Goal: Find specific page/section: Find specific page/section

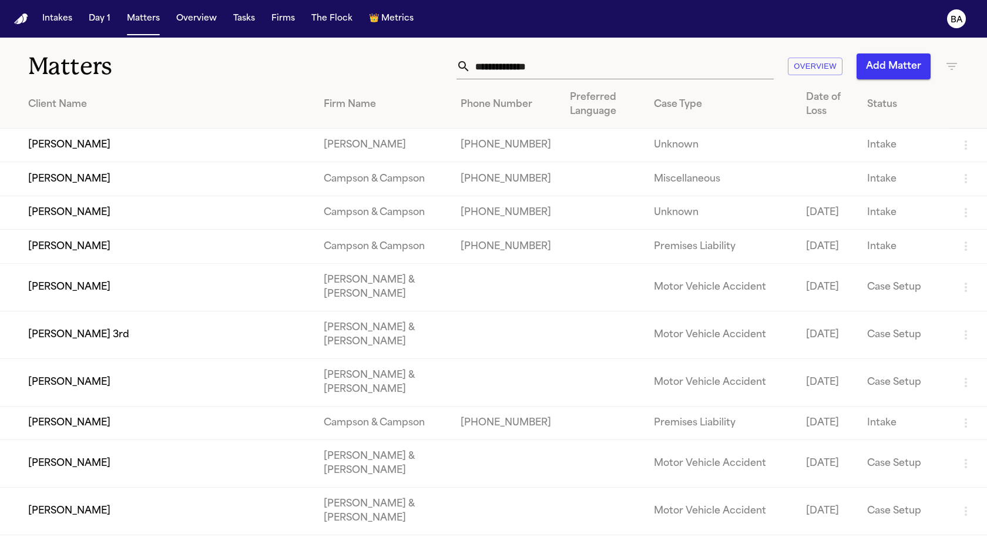
click at [564, 64] on input "text" at bounding box center [622, 66] width 303 height 26
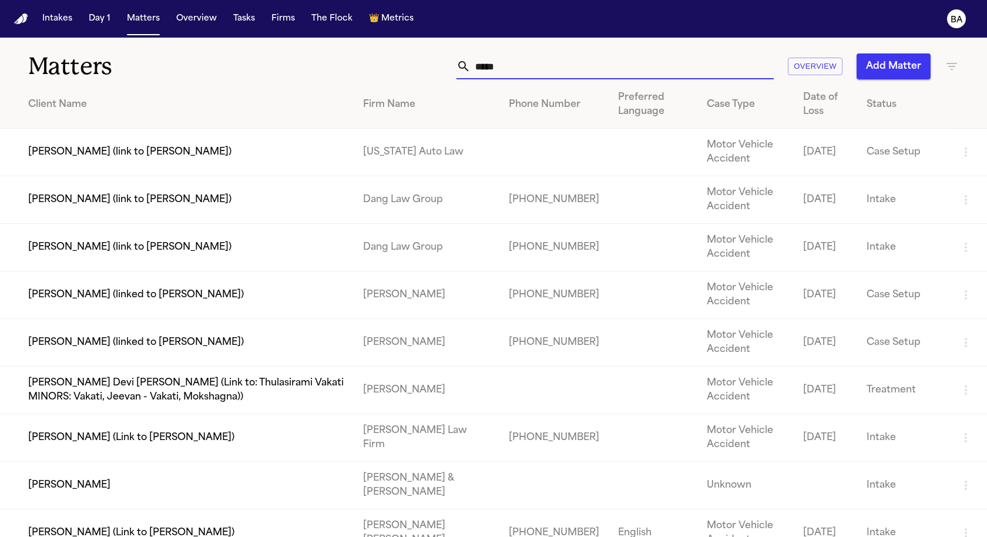
type input "*****"
click at [251, 202] on td "[PERSON_NAME] (link to [PERSON_NAME])" at bounding box center [177, 200] width 354 height 48
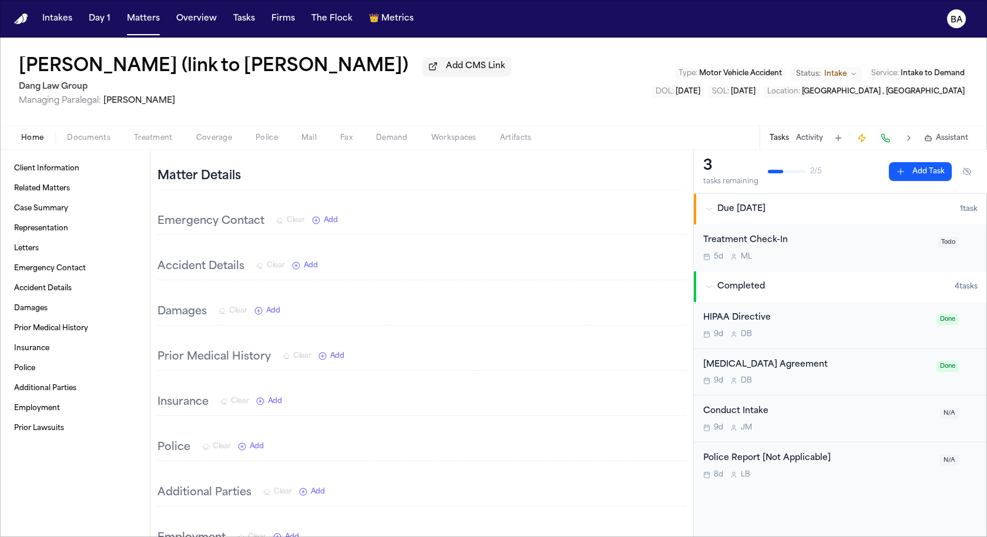
scroll to position [407, 0]
click at [149, 138] on span "Treatment" at bounding box center [153, 137] width 39 height 9
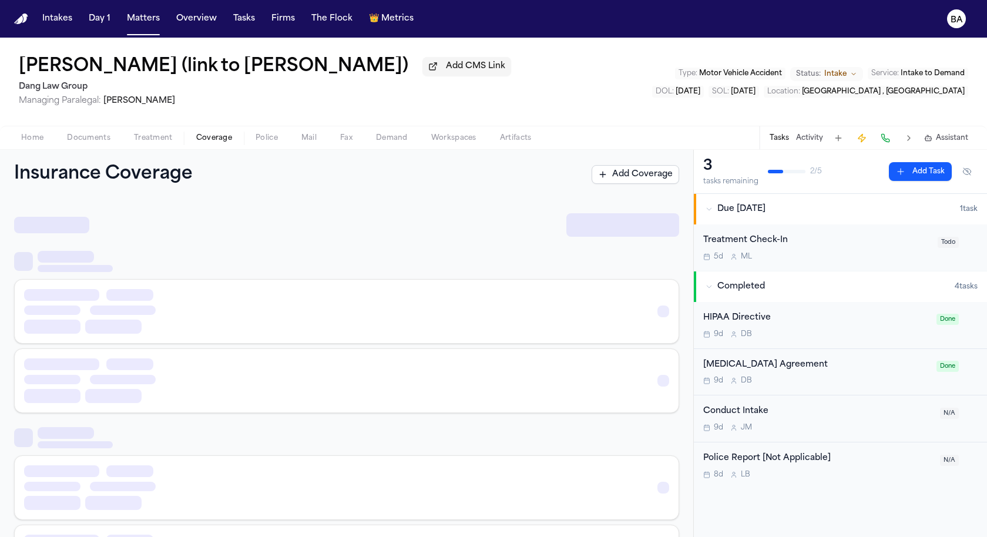
click at [214, 139] on span "Coverage" at bounding box center [214, 137] width 36 height 9
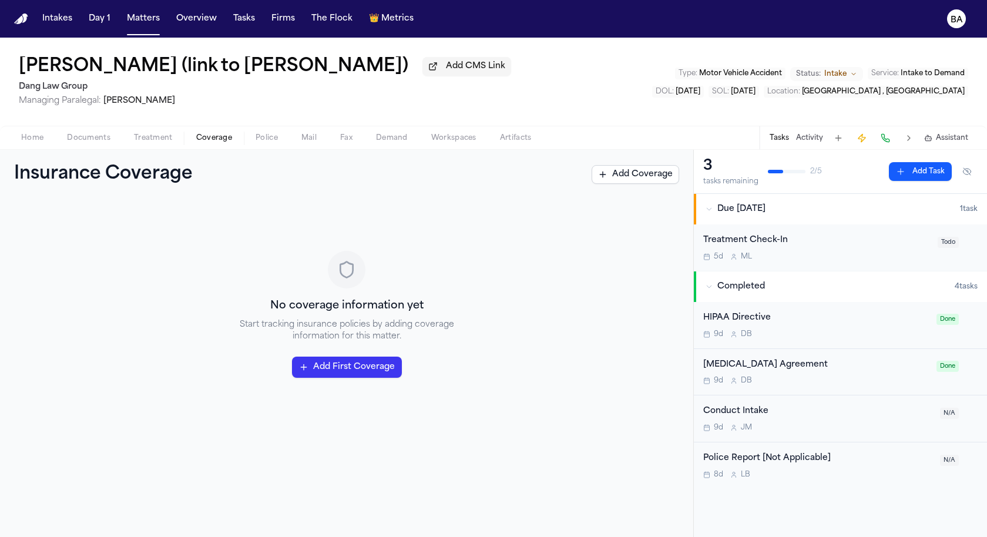
click at [256, 140] on span "Police" at bounding box center [267, 137] width 22 height 9
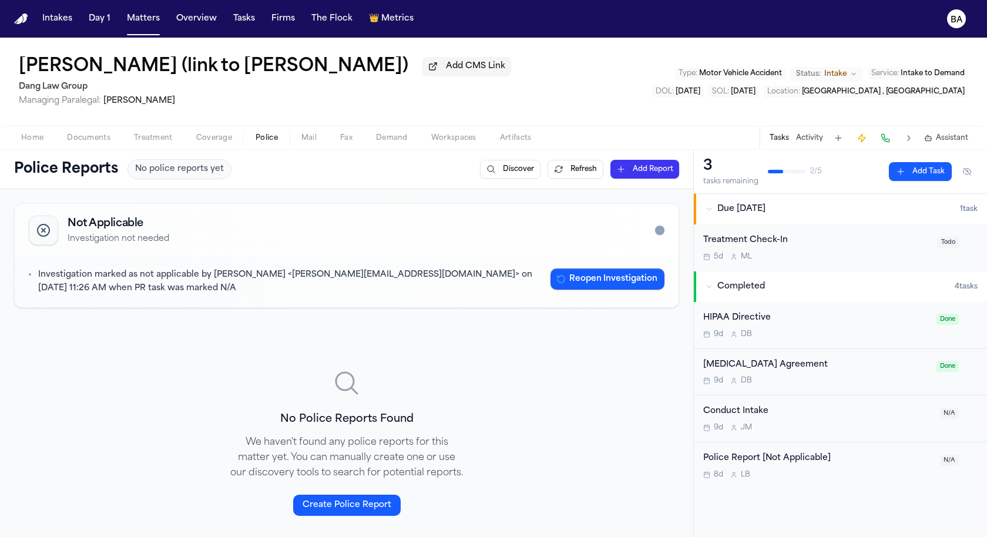
click at [38, 141] on span "Home" at bounding box center [32, 137] width 22 height 9
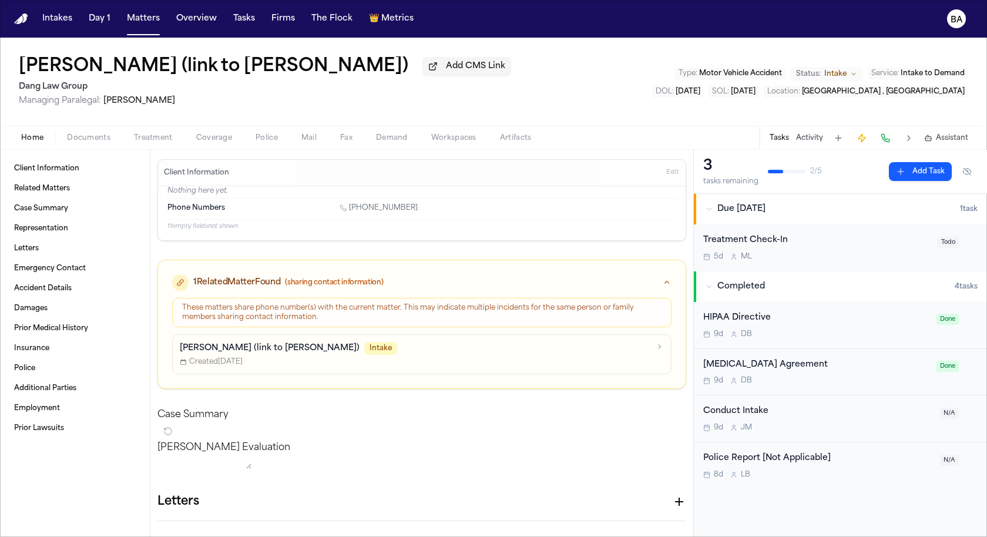
click at [229, 348] on p "[PERSON_NAME] (link to [PERSON_NAME])" at bounding box center [270, 349] width 180 height 12
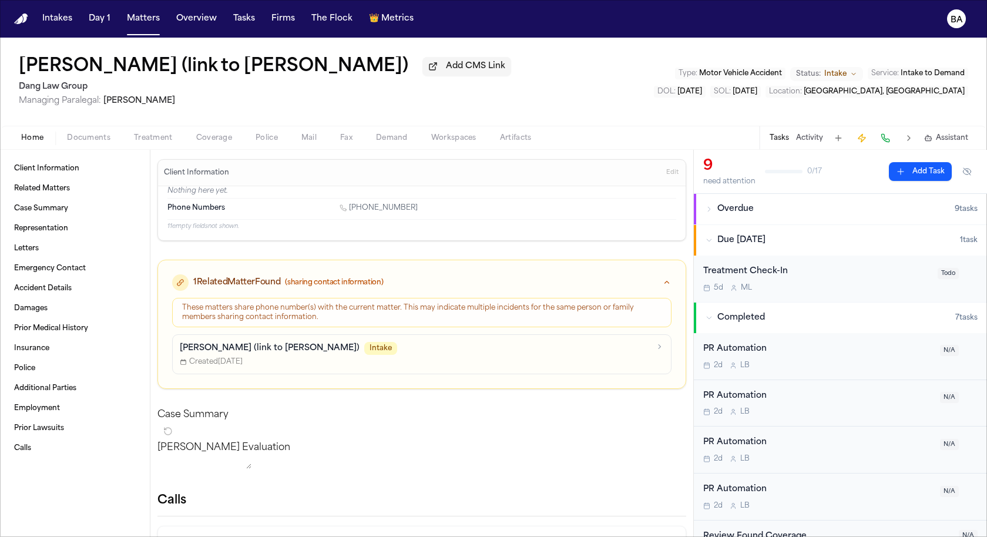
click at [146, 147] on div "Home Documents Treatment Coverage Police Mail Fax Demand Workspaces Artifacts T…" at bounding box center [493, 138] width 987 height 24
click at [212, 143] on span "Coverage" at bounding box center [214, 137] width 36 height 9
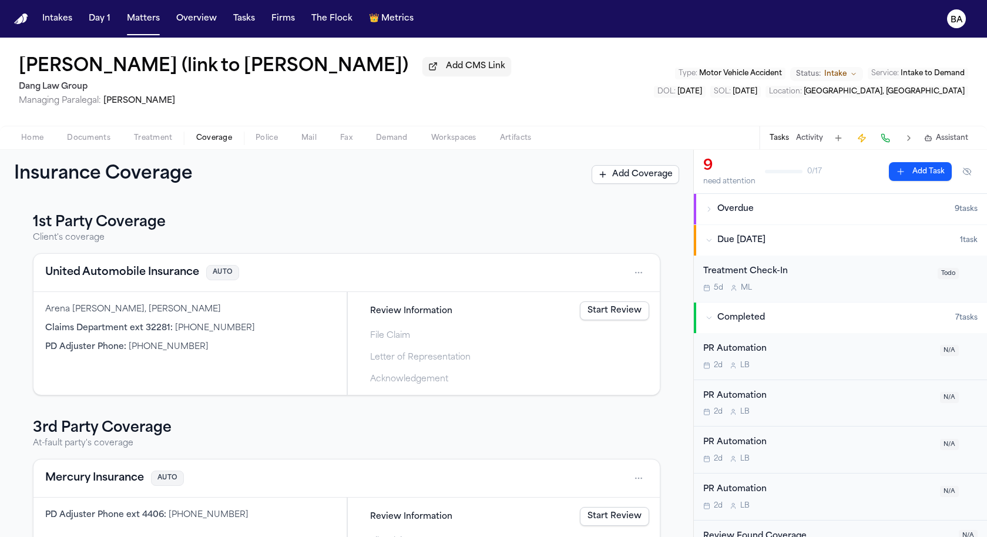
click at [160, 139] on span "Treatment" at bounding box center [153, 137] width 39 height 9
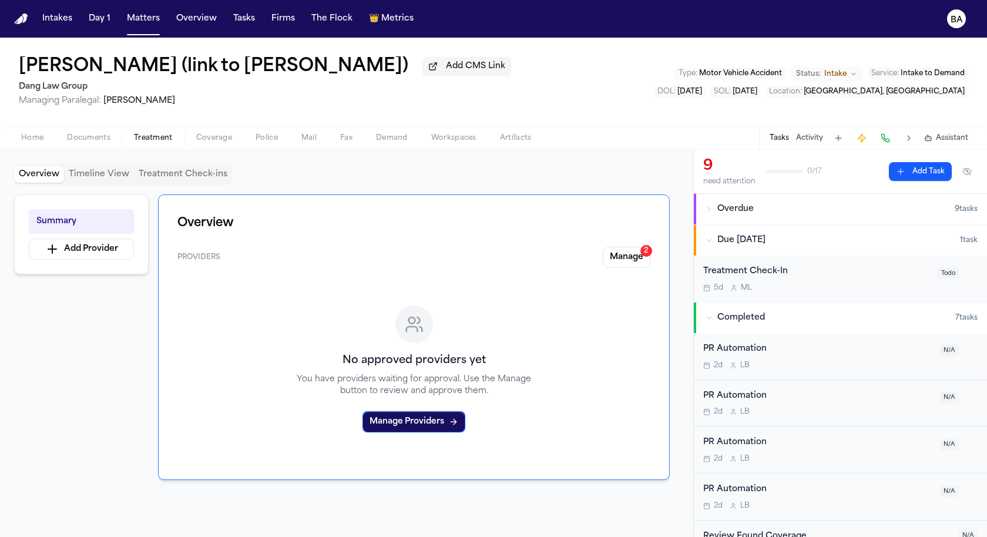
click at [265, 142] on span "Police" at bounding box center [267, 137] width 22 height 9
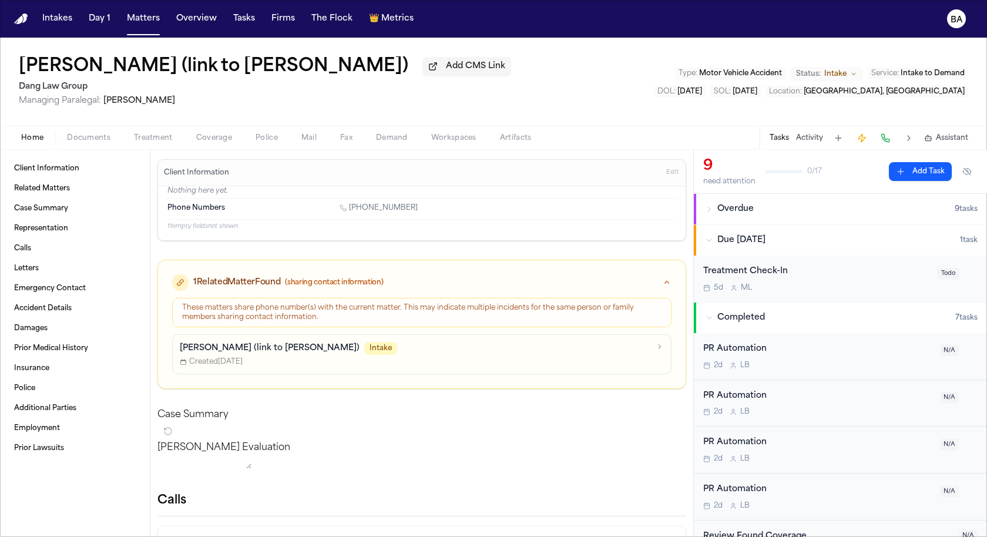
click at [41, 133] on button "Home" at bounding box center [32, 138] width 46 height 14
click at [967, 22] on button "BA" at bounding box center [956, 19] width 33 height 26
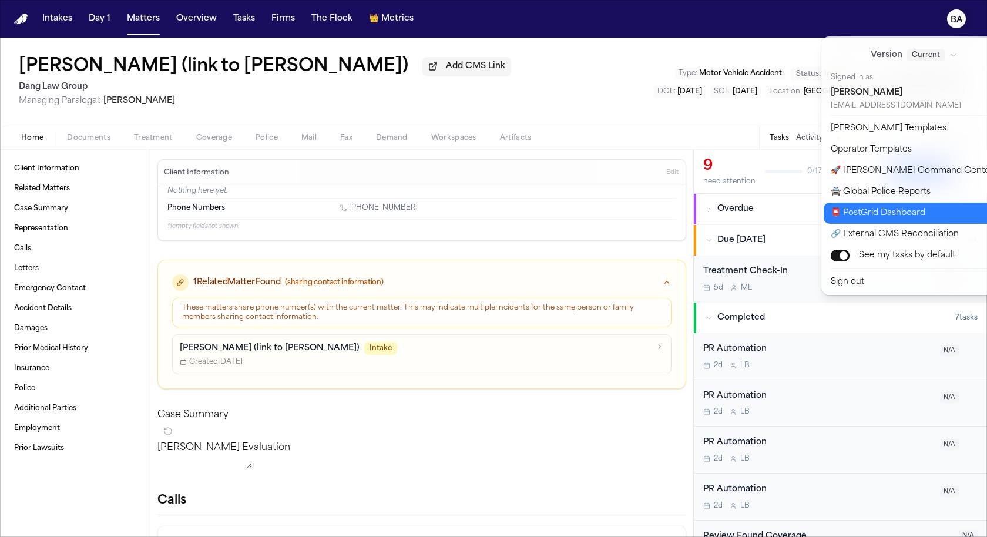
click at [905, 213] on button "📮 PostGrid Dashboard" at bounding box center [922, 213] width 196 height 21
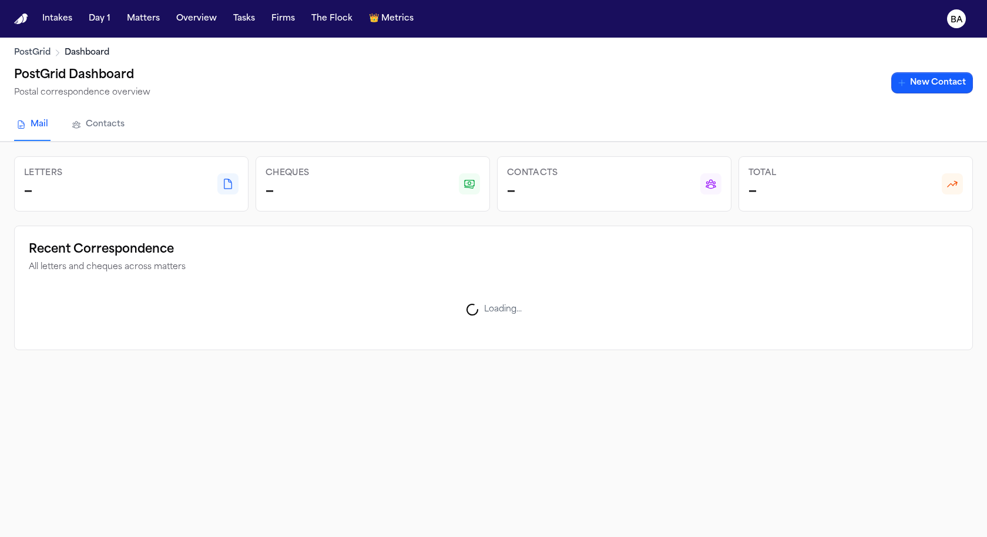
click at [116, 127] on link "Contacts" at bounding box center [98, 125] width 58 height 32
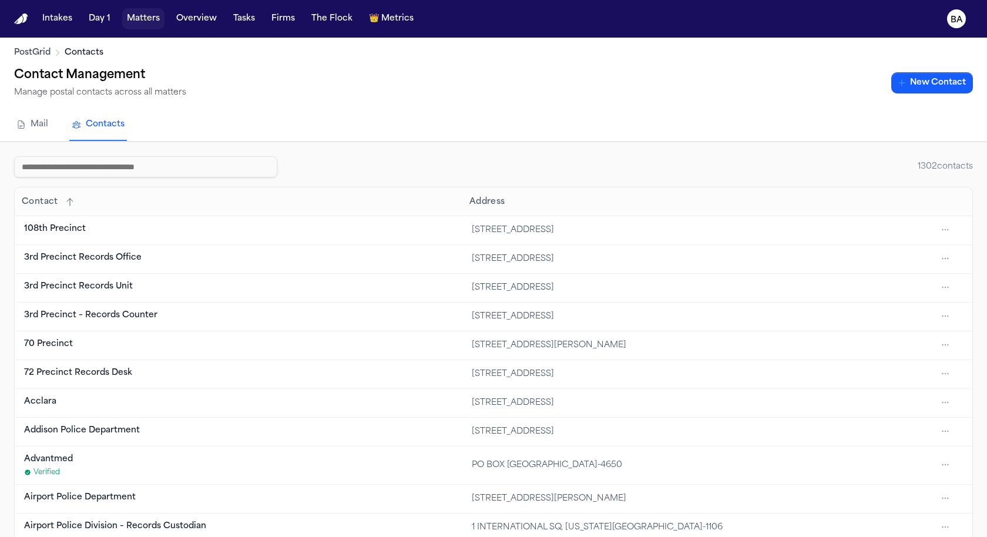
click at [145, 19] on button "Matters" at bounding box center [143, 18] width 42 height 21
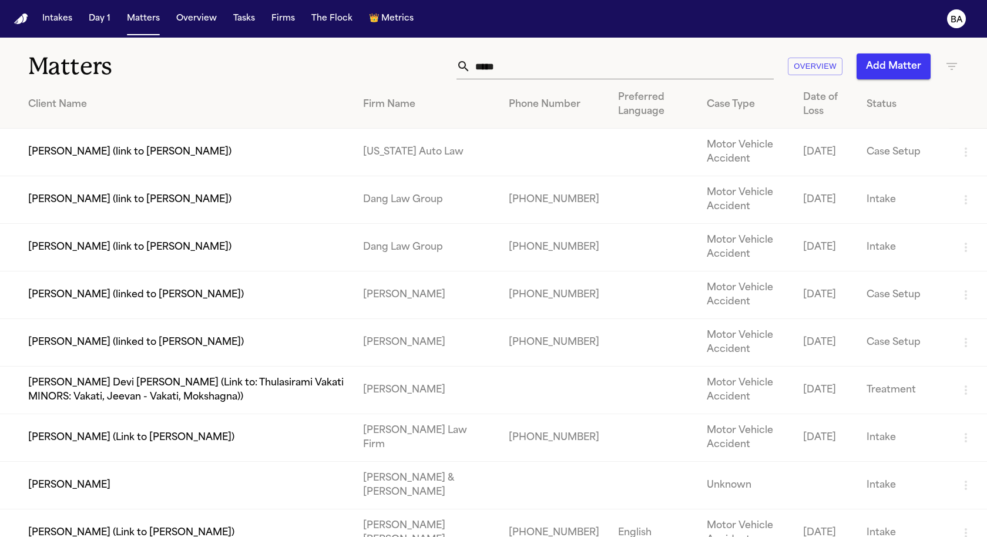
click at [192, 206] on td "[PERSON_NAME] (link to [PERSON_NAME])" at bounding box center [177, 200] width 354 height 48
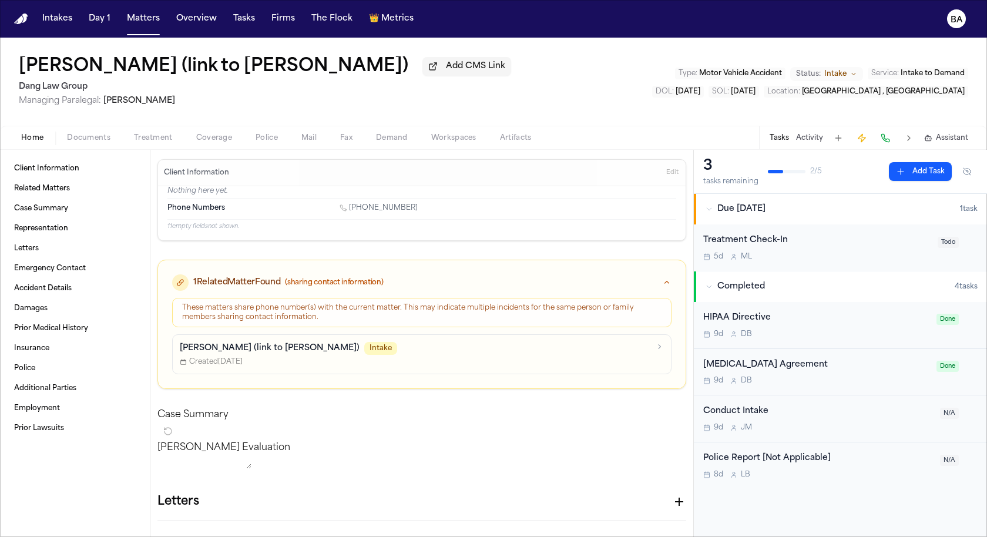
click at [297, 353] on div "[PERSON_NAME] (link to [PERSON_NAME]) Intake Created [DATE]" at bounding box center [415, 354] width 470 height 25
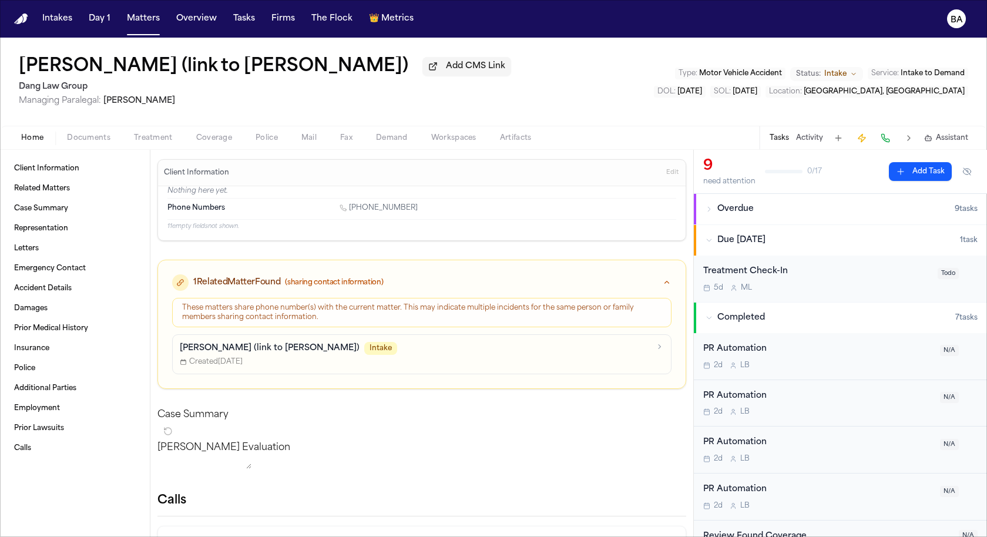
click at [232, 139] on button "Coverage" at bounding box center [214, 138] width 59 height 14
